Goal: Information Seeking & Learning: Learn about a topic

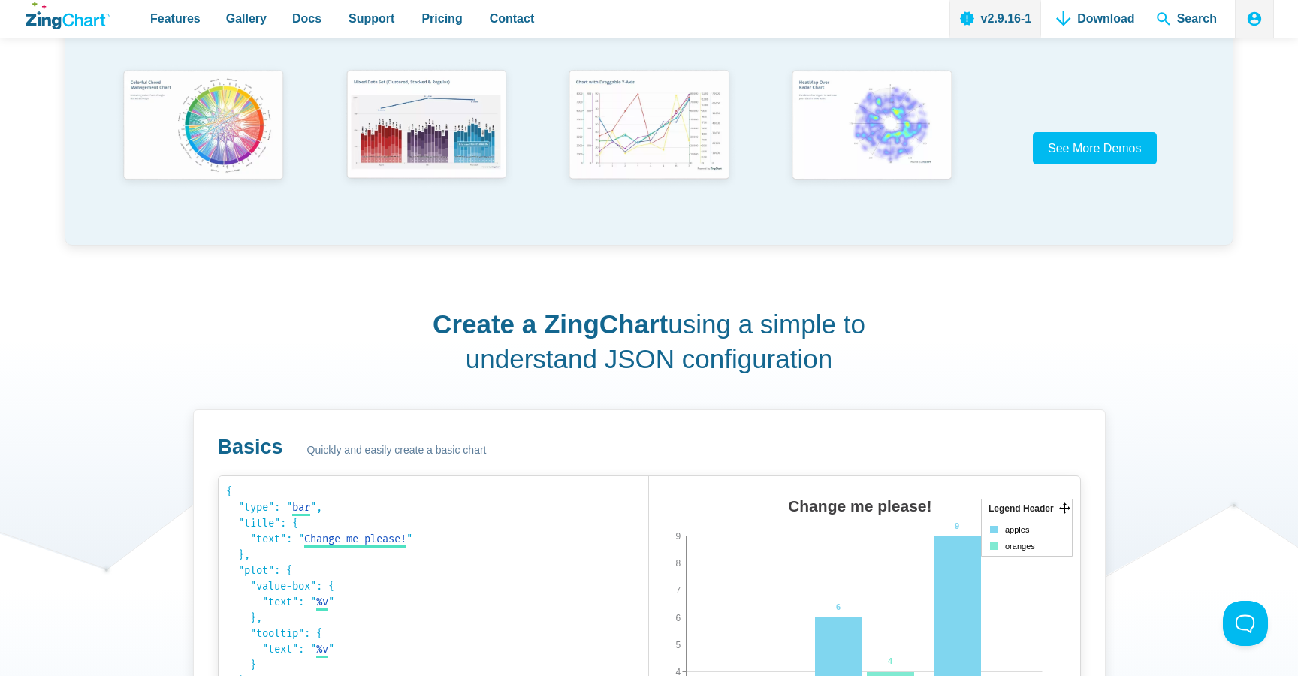
scroll to position [674, 0]
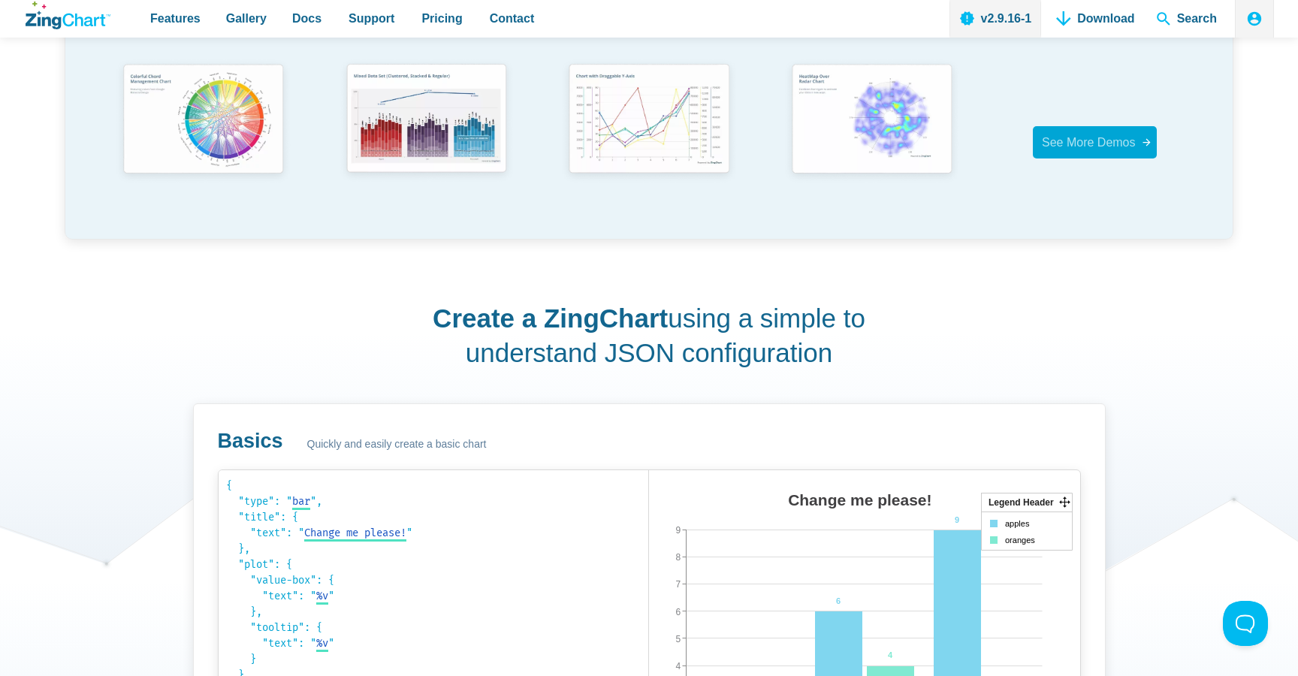
click at [1074, 145] on span "See More Demos" at bounding box center [1089, 142] width 94 height 13
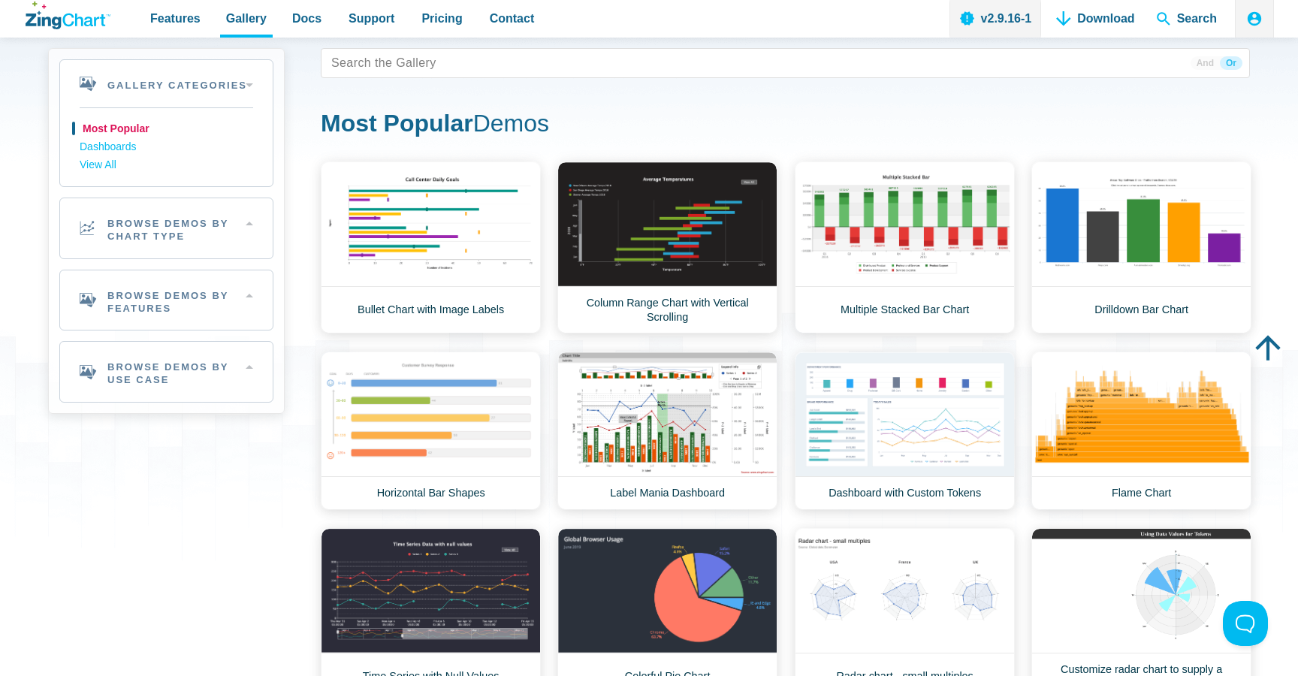
scroll to position [68, 0]
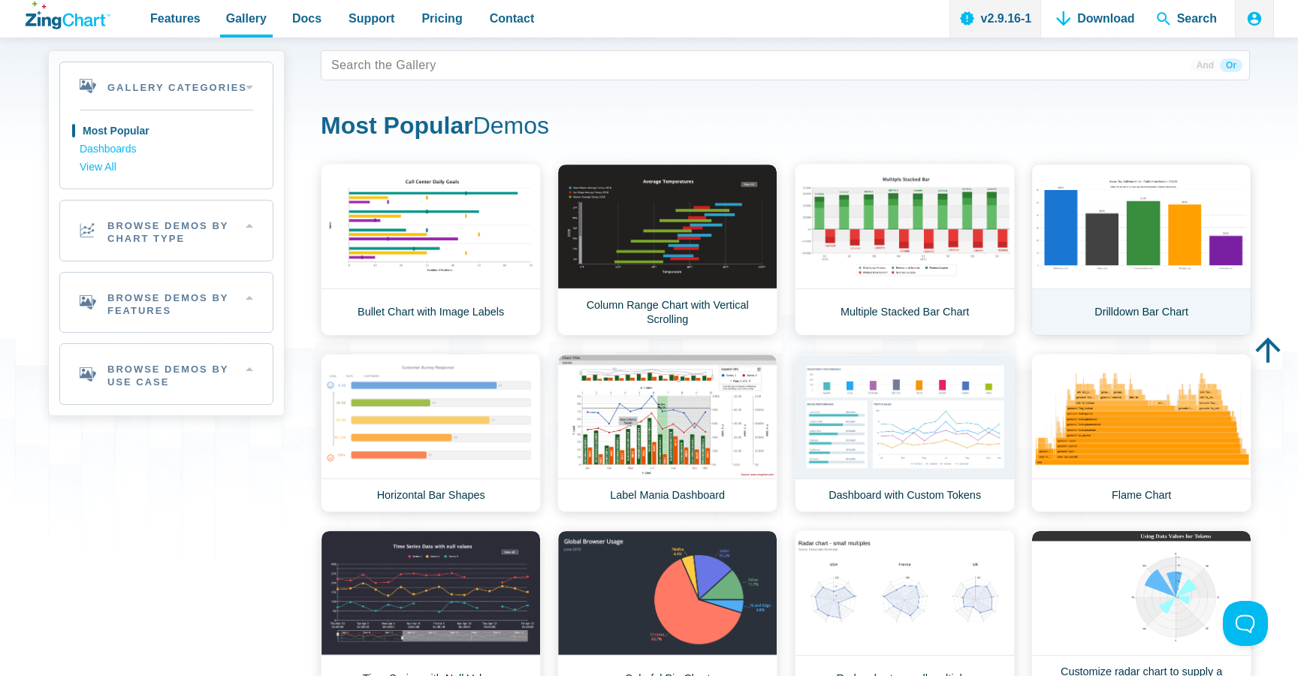
click at [1204, 241] on link "Drilldown Bar Chart" at bounding box center [1141, 250] width 220 height 172
